Goal: Transaction & Acquisition: Obtain resource

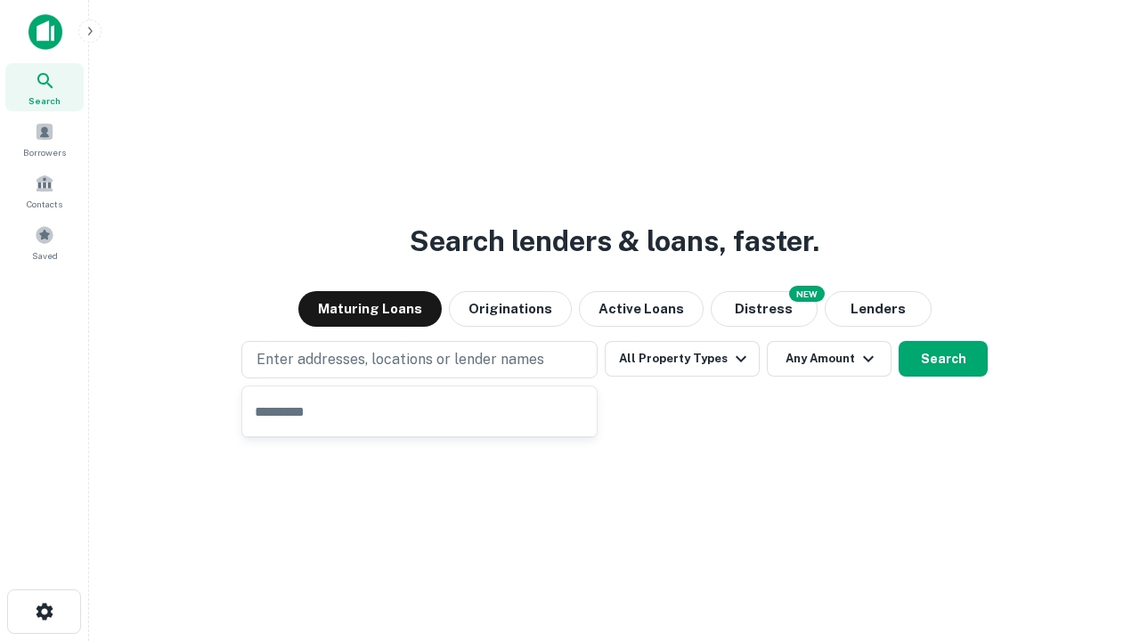
type input "**********"
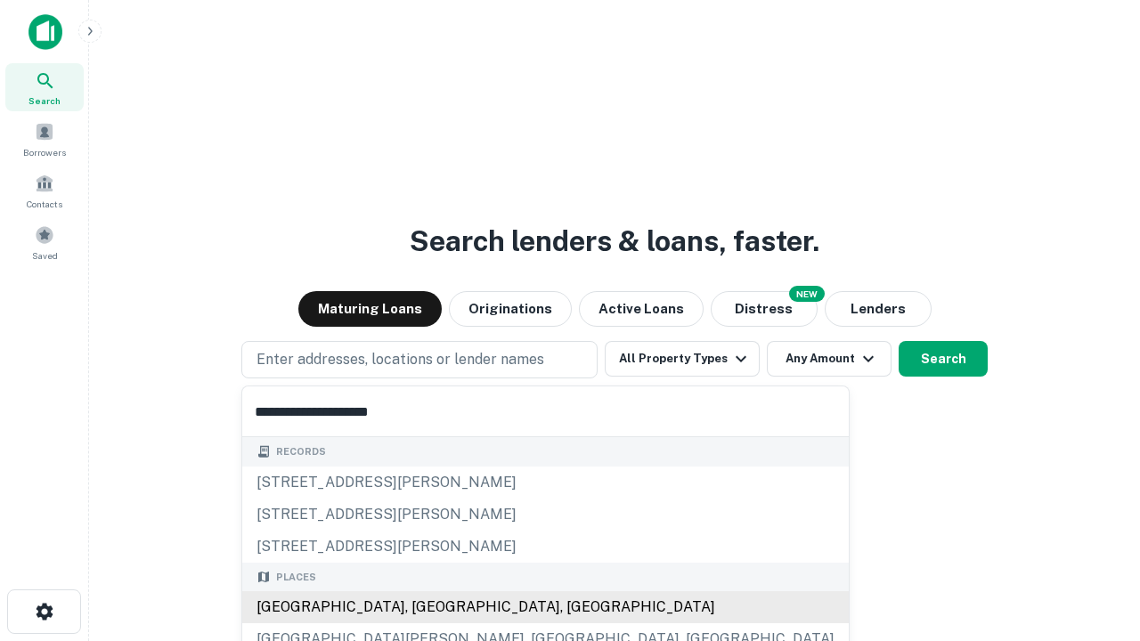
click at [426, 608] on div "Santa Monica, CA, USA" at bounding box center [545, 608] width 607 height 32
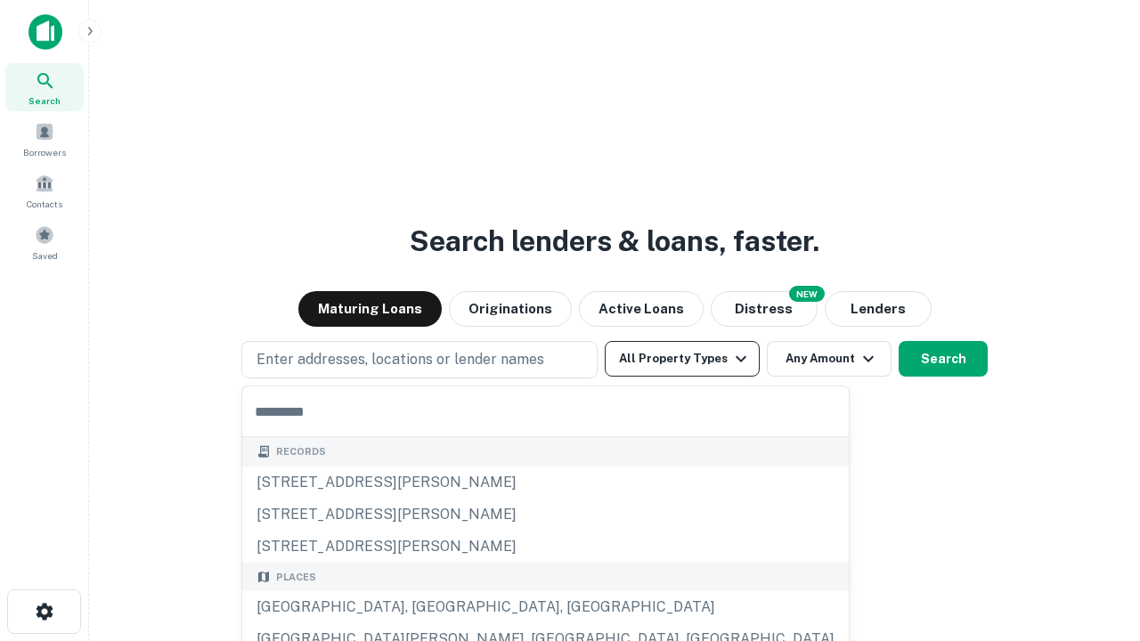
click at [682, 359] on button "All Property Types" at bounding box center [682, 359] width 155 height 36
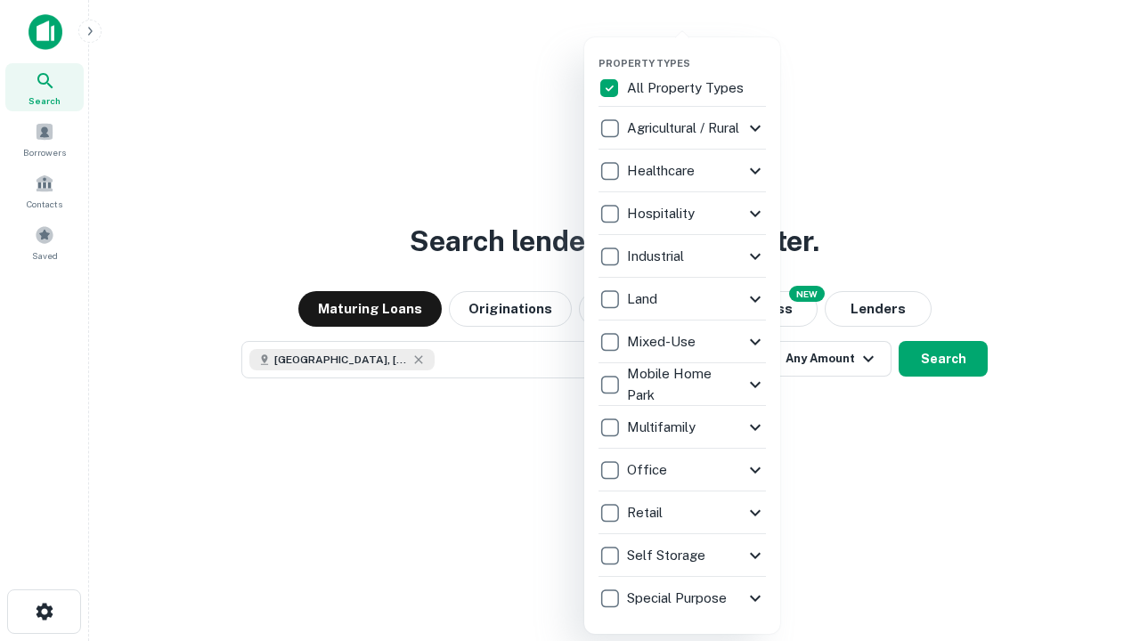
click at [697, 52] on button "button" at bounding box center [697, 52] width 196 height 1
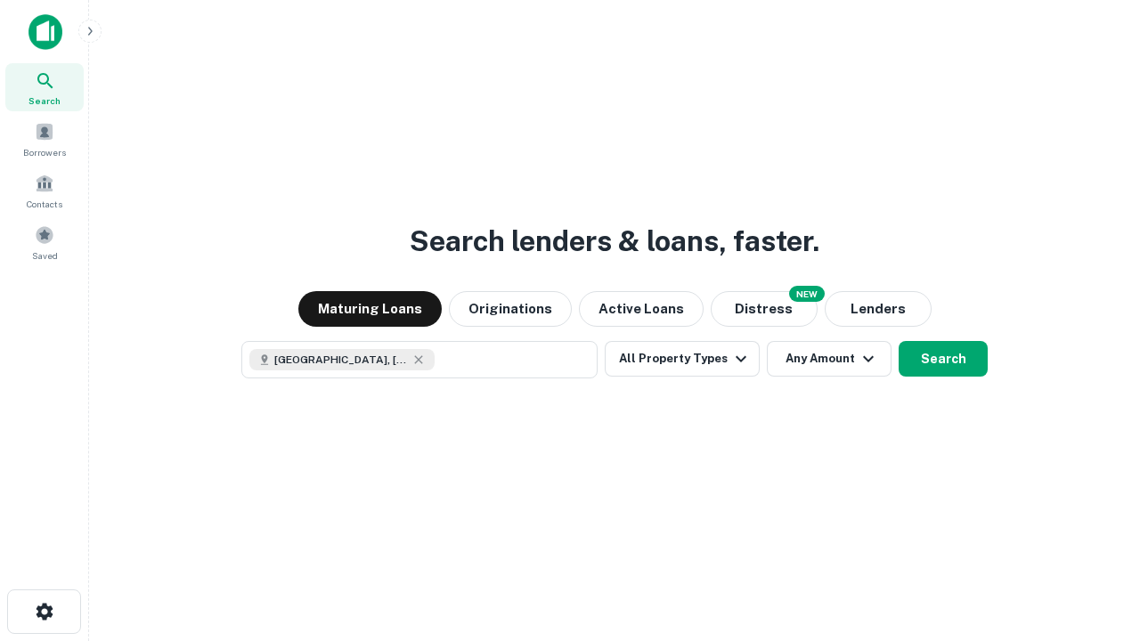
scroll to position [29, 0]
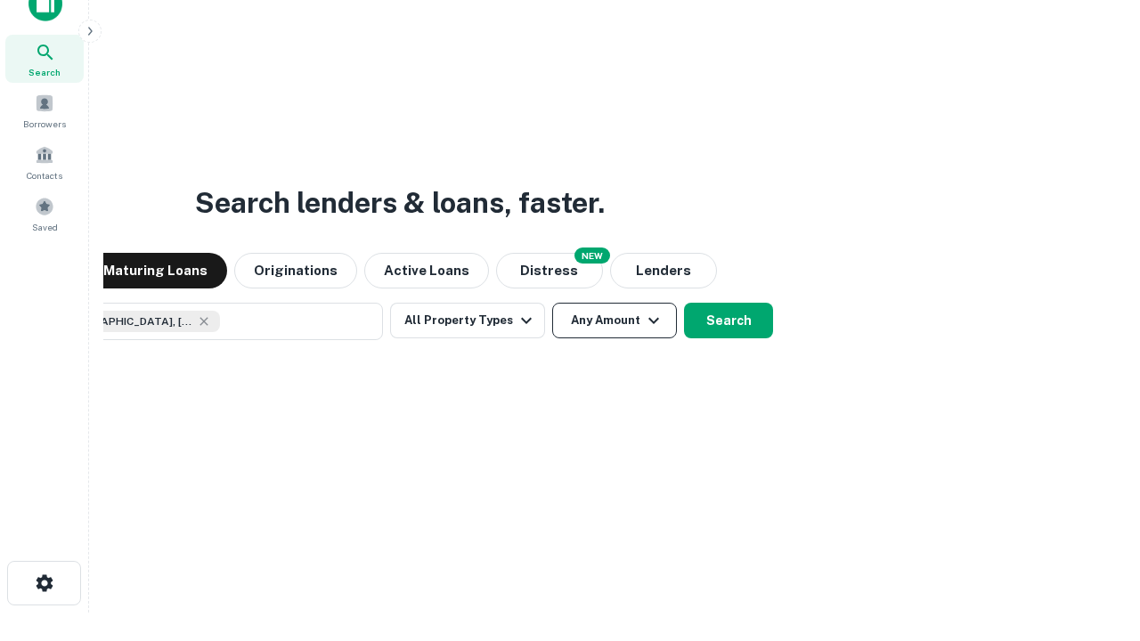
click at [552, 303] on button "Any Amount" at bounding box center [614, 321] width 125 height 36
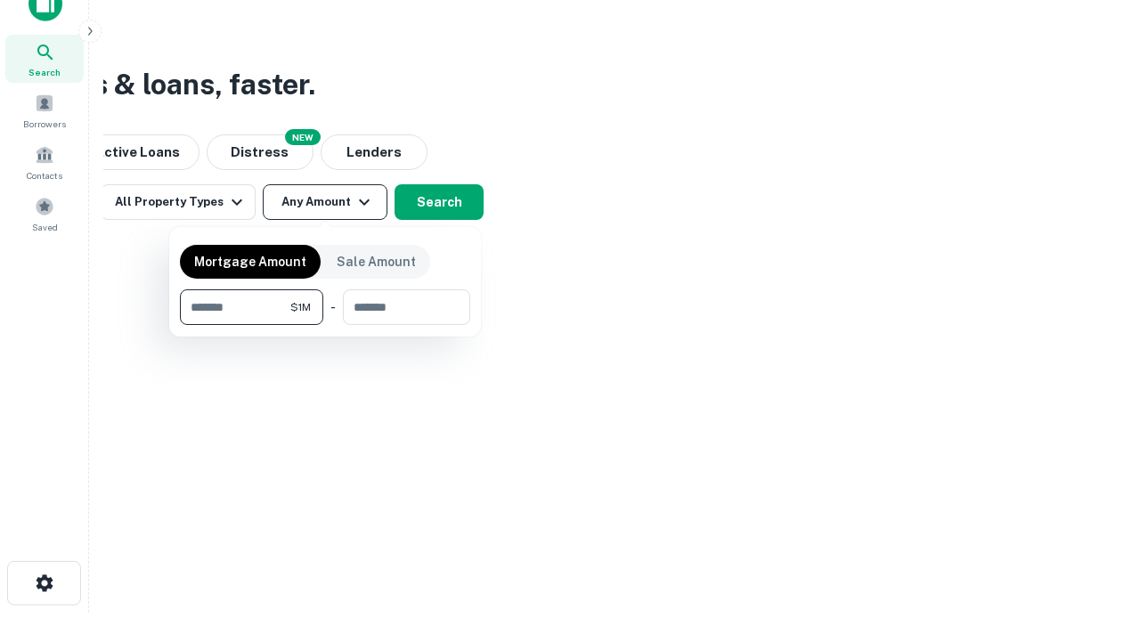
type input "*******"
click at [325, 325] on button "button" at bounding box center [325, 325] width 290 height 1
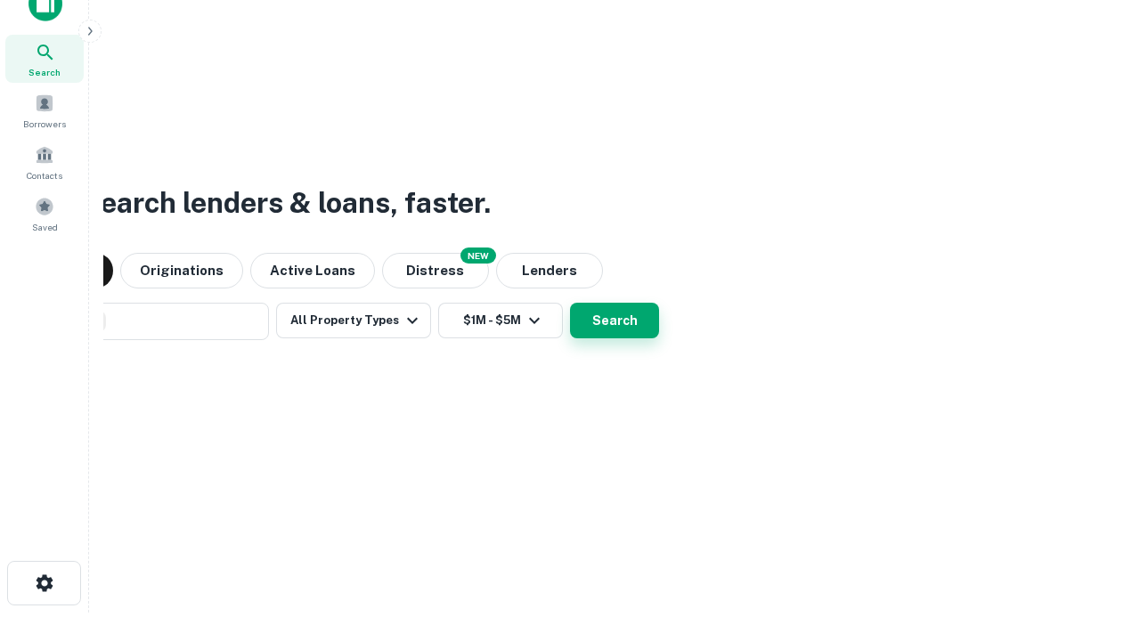
click at [570, 303] on button "Search" at bounding box center [614, 321] width 89 height 36
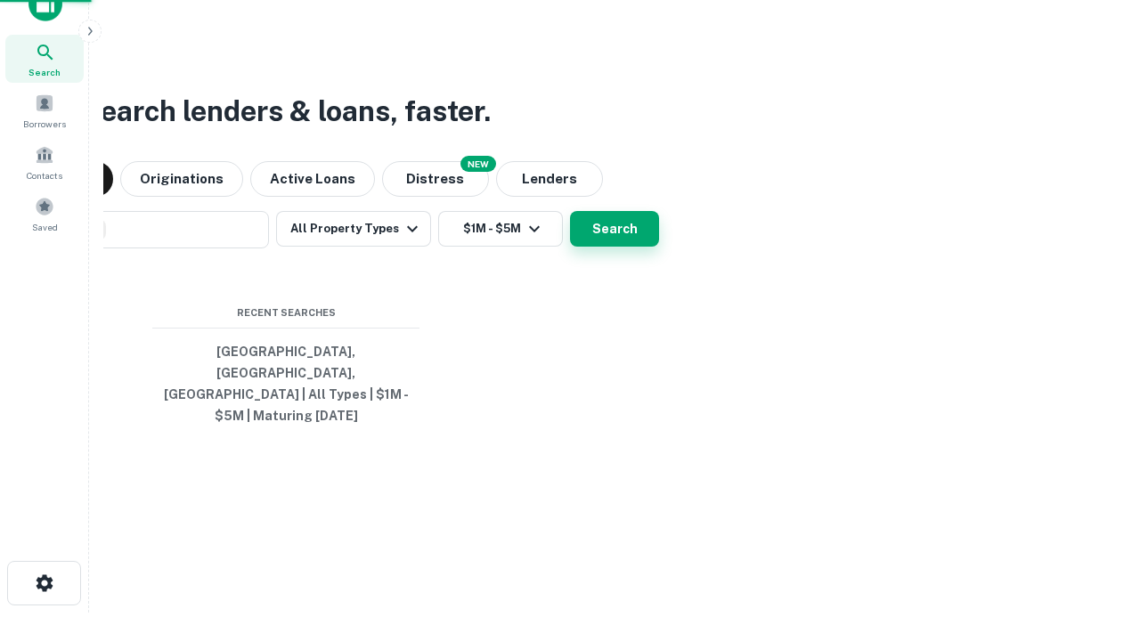
scroll to position [58, 504]
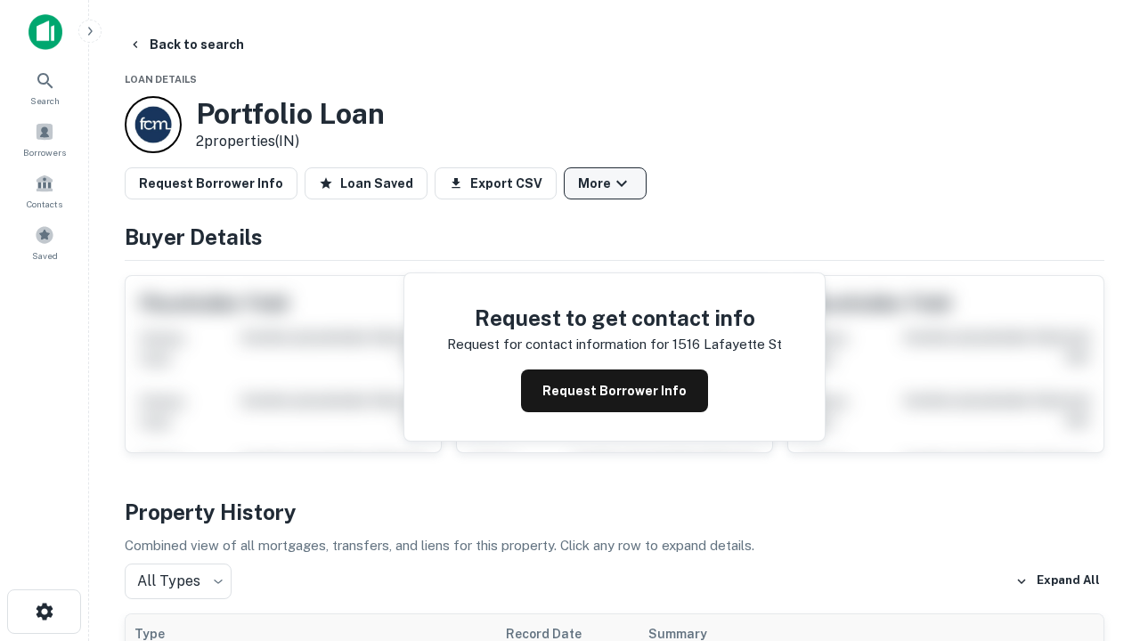
click at [605, 184] on button "More" at bounding box center [605, 184] width 83 height 32
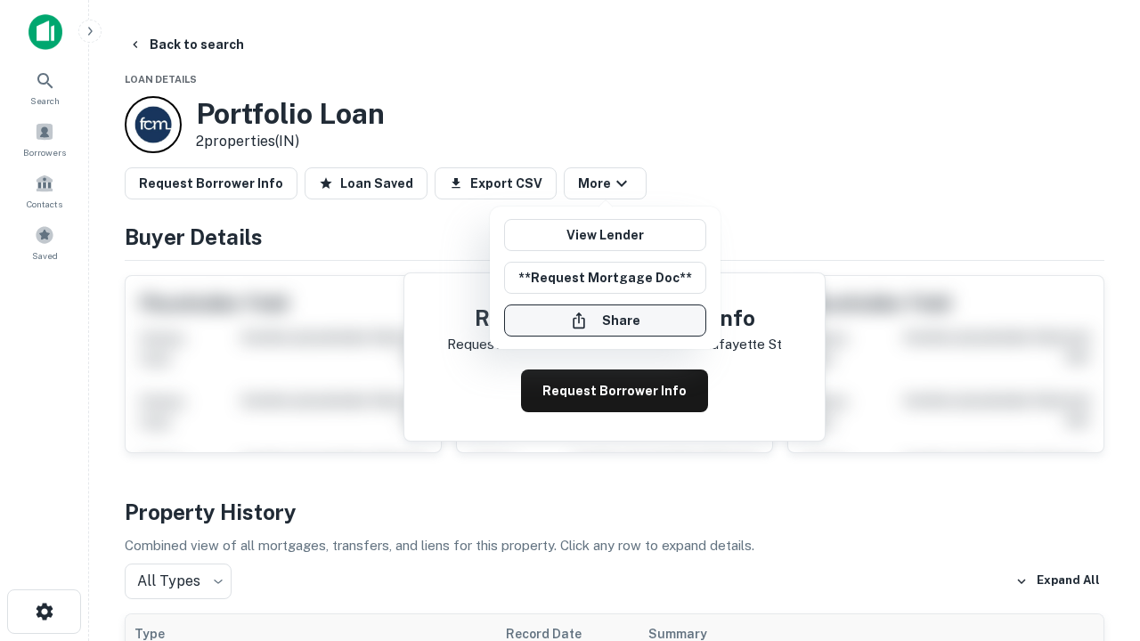
click at [605, 321] on button "Share" at bounding box center [605, 321] width 202 height 32
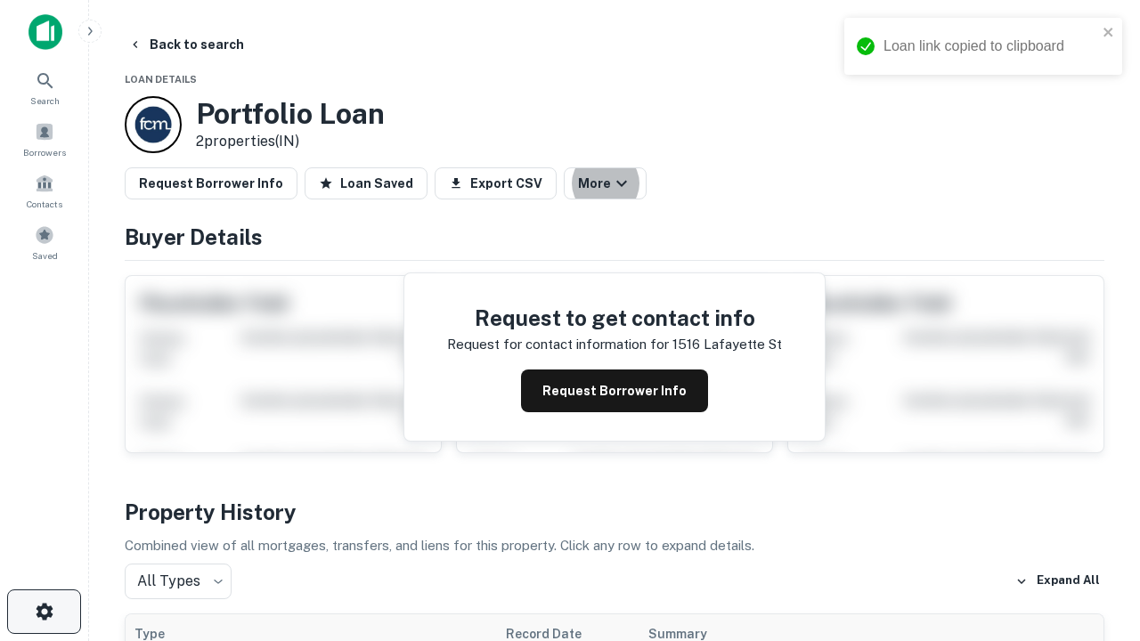
click at [44, 612] on icon "button" at bounding box center [44, 611] width 21 height 21
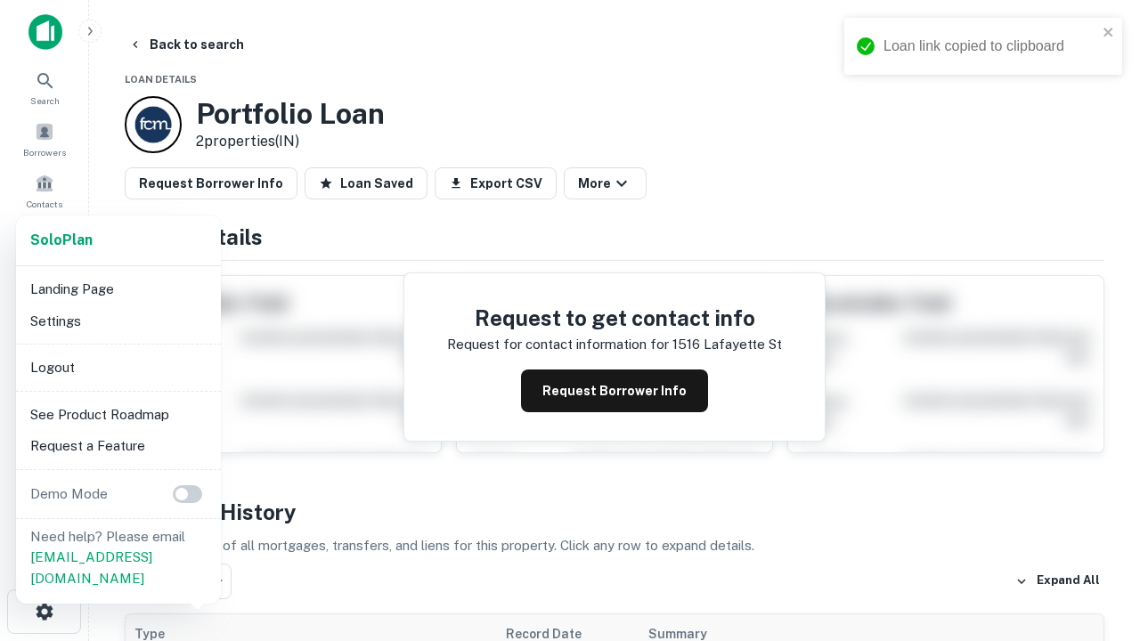
click at [118, 367] on li "Logout" at bounding box center [118, 368] width 191 height 32
